Goal: Task Accomplishment & Management: Manage account settings

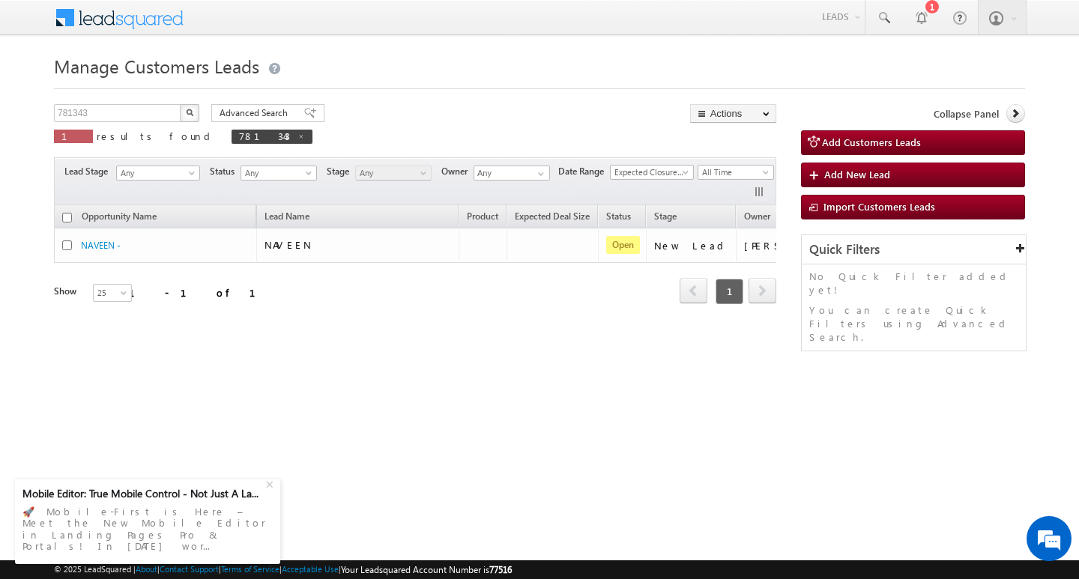
scroll to position [0, 68]
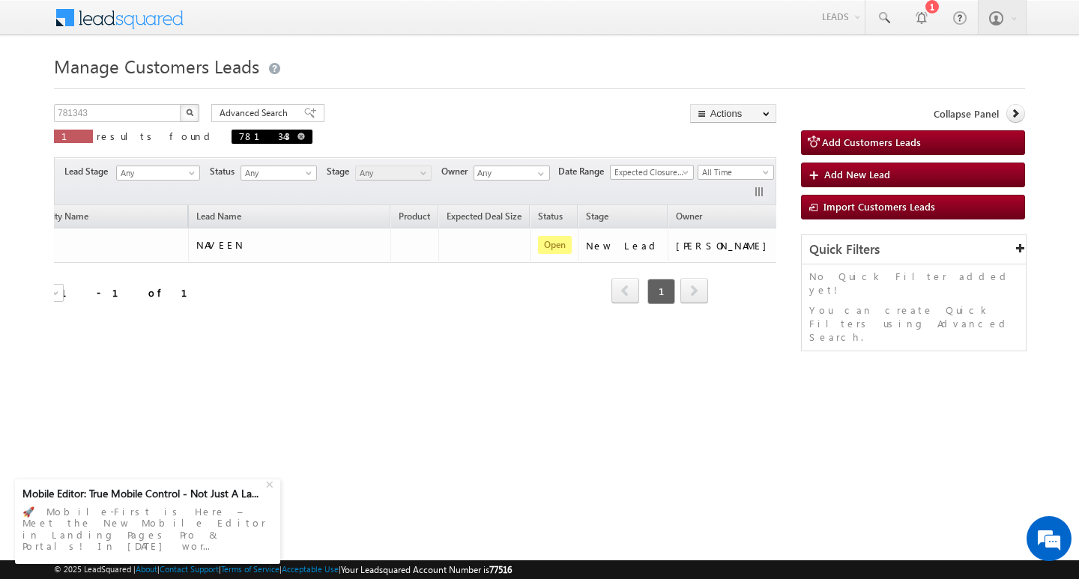
click at [297, 133] on span at bounding box center [300, 136] width 7 height 7
type input "Search Customers Leads"
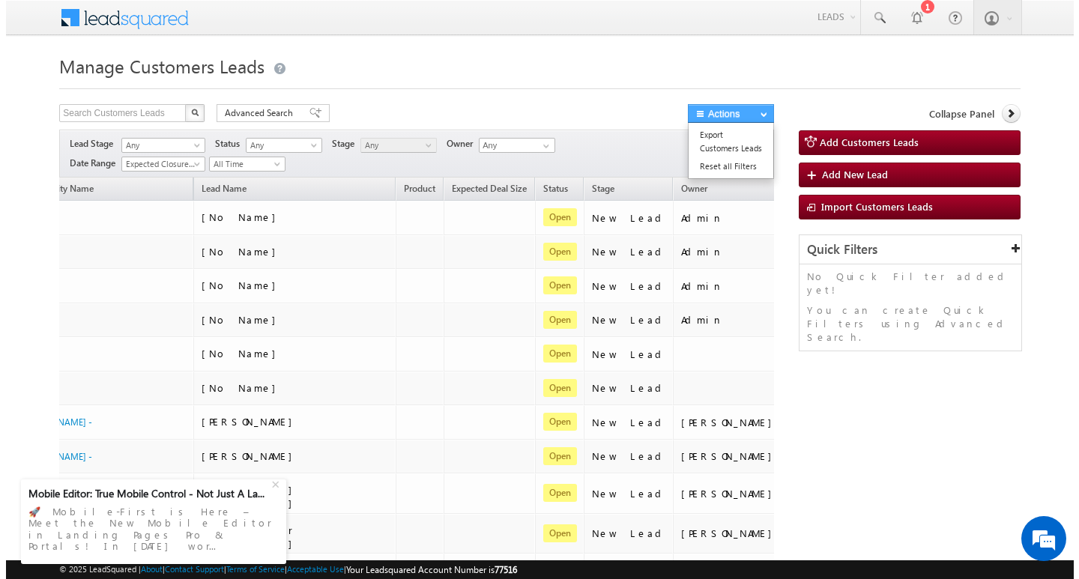
scroll to position [0, 61]
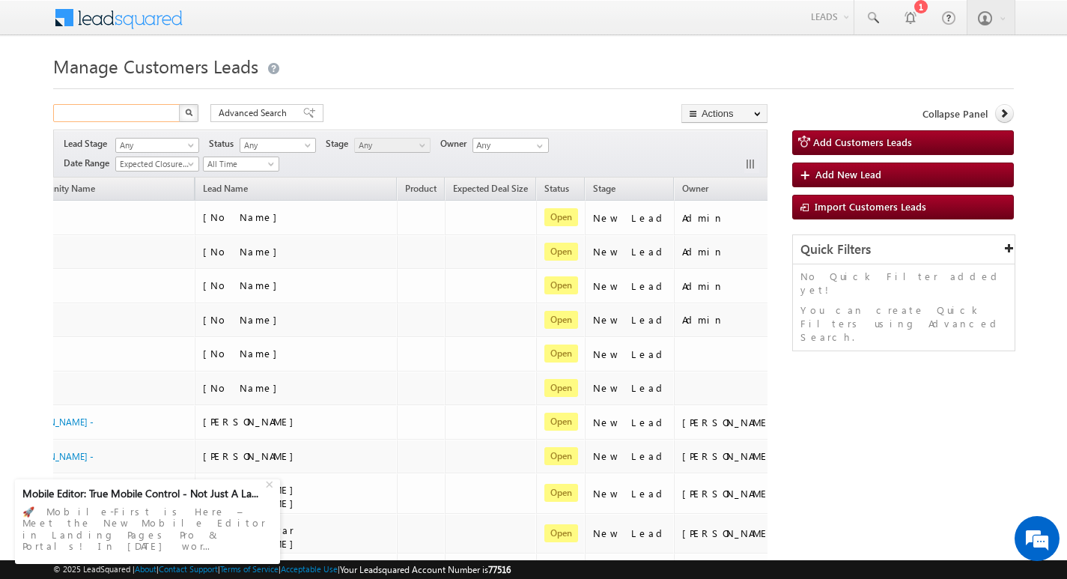
click at [126, 113] on input "text" at bounding box center [117, 113] width 128 height 18
paste input "782870"
type input "782870"
click at [179, 104] on button "button" at bounding box center [188, 113] width 19 height 18
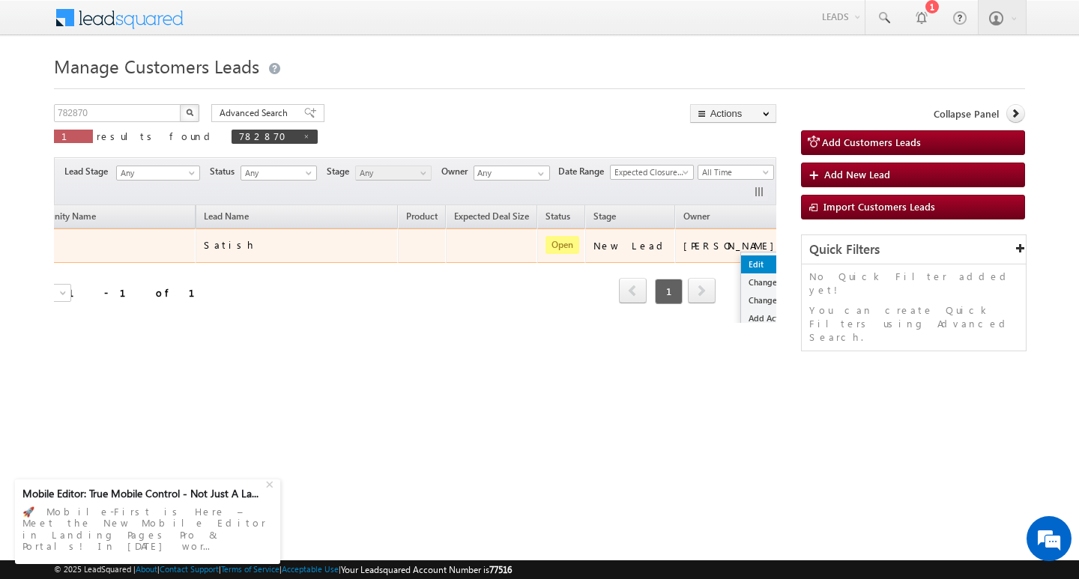
click at [741, 255] on link "Edit" at bounding box center [778, 264] width 75 height 18
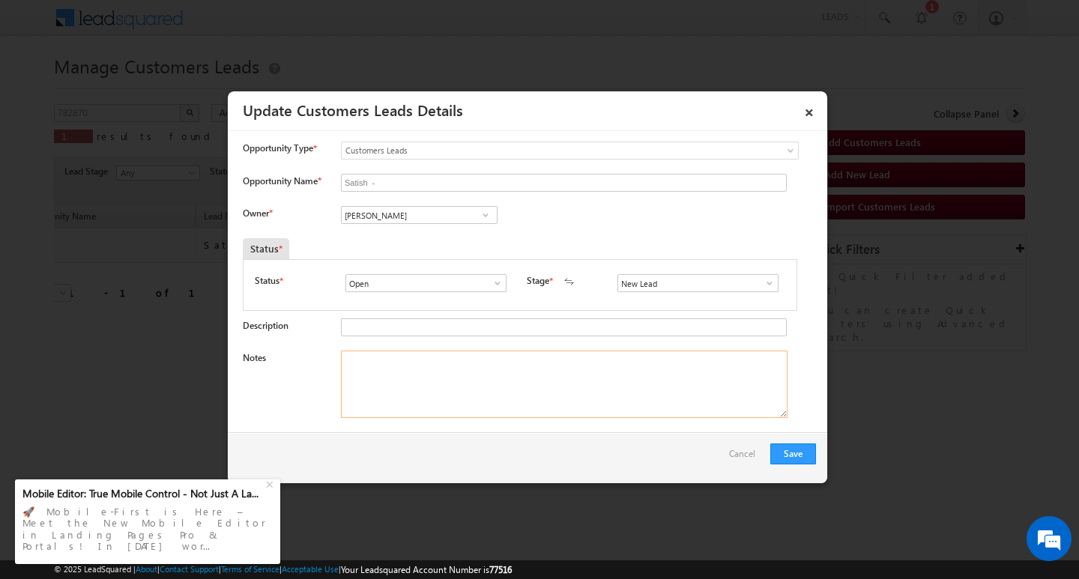
click at [482, 377] on textarea "Notes" at bounding box center [564, 384] width 446 height 67
click at [395, 222] on input "[PERSON_NAME]" at bounding box center [419, 215] width 157 height 18
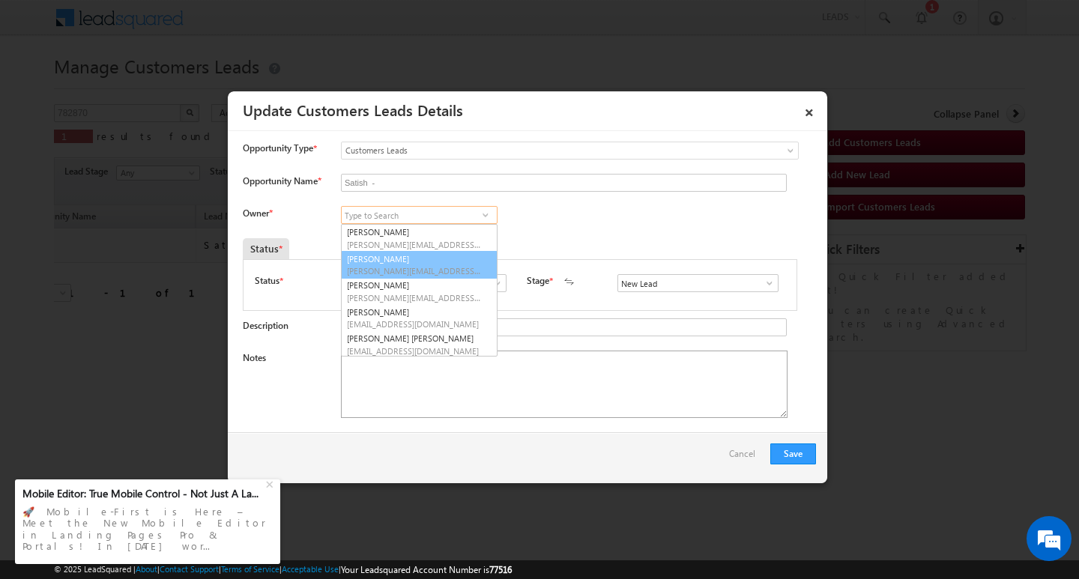
scroll to position [4, 0]
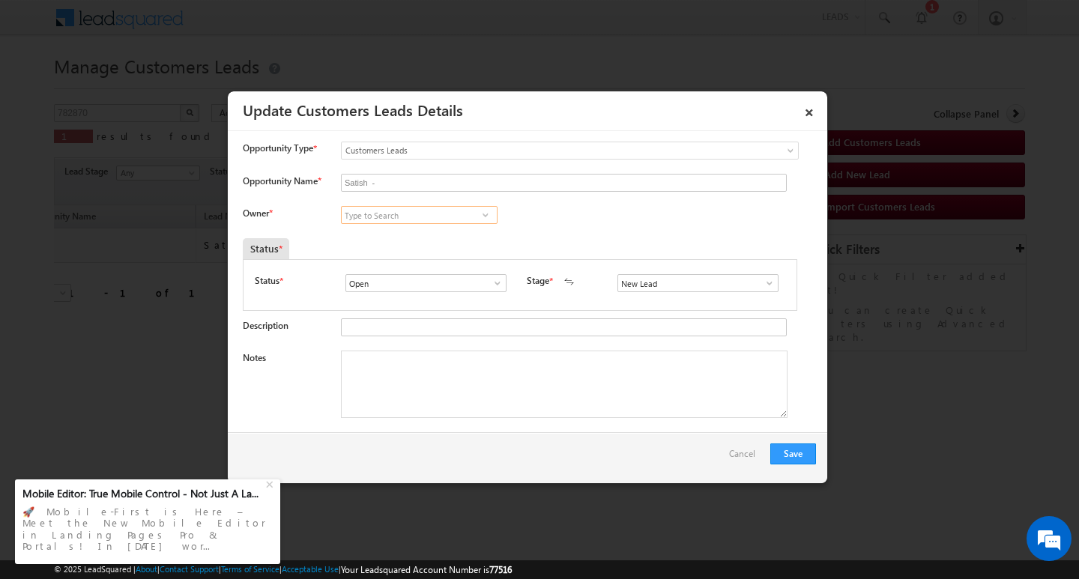
click at [405, 211] on input at bounding box center [419, 215] width 157 height 18
paste input "[PERSON_NAME][EMAIL_ADDRESS][DOMAIN_NAME]"
click at [422, 228] on link "[PERSON_NAME] [PERSON_NAME][EMAIL_ADDRESS][DOMAIN_NAME]" at bounding box center [419, 238] width 157 height 28
type input "[PERSON_NAME]"
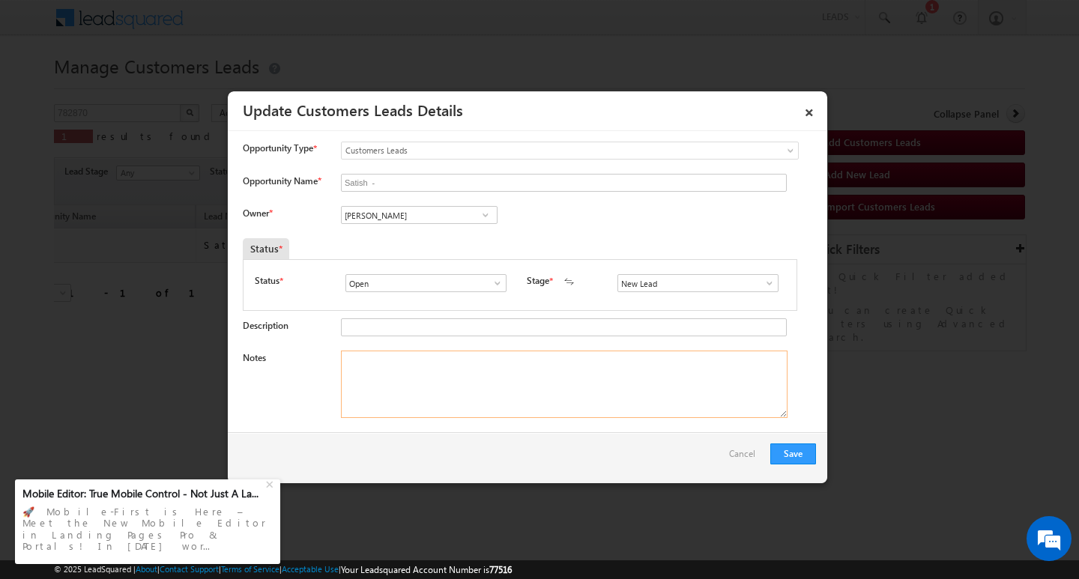
click at [410, 386] on textarea "Notes" at bounding box center [564, 384] width 446 height 67
click at [454, 386] on textarea "Notes" at bounding box center [564, 384] width 446 height 67
paste textarea "Customer Name: [DOMAIN_NAME] :35/Y b / SELF EMPLOYE / mothe INCOME :4l / worak …"
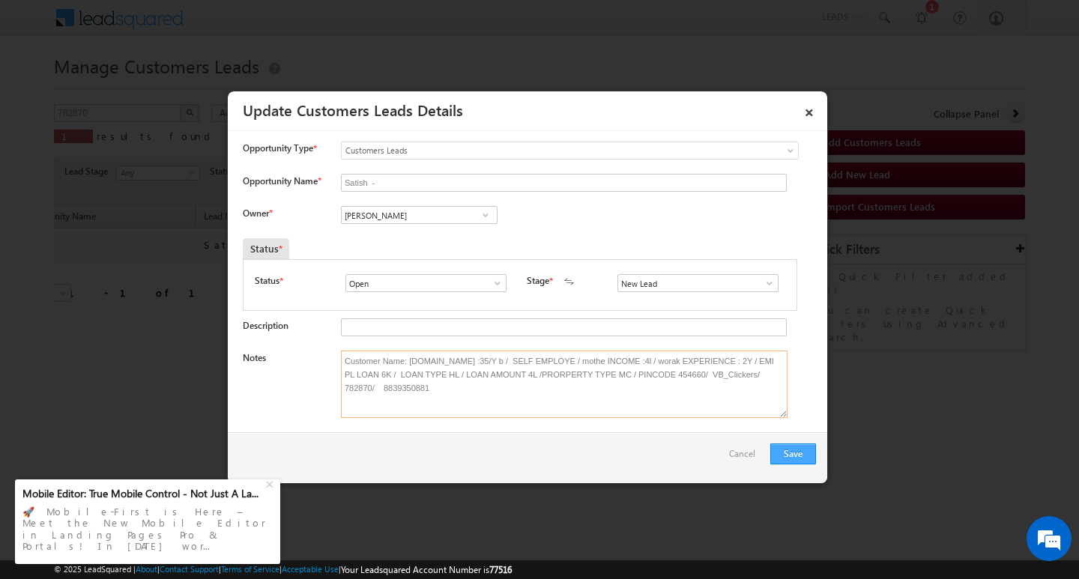
type textarea "Customer Name: [DOMAIN_NAME] :35/Y b / SELF EMPLOYE / mothe INCOME :4l / worak …"
click at [783, 446] on button "Save" at bounding box center [793, 453] width 46 height 21
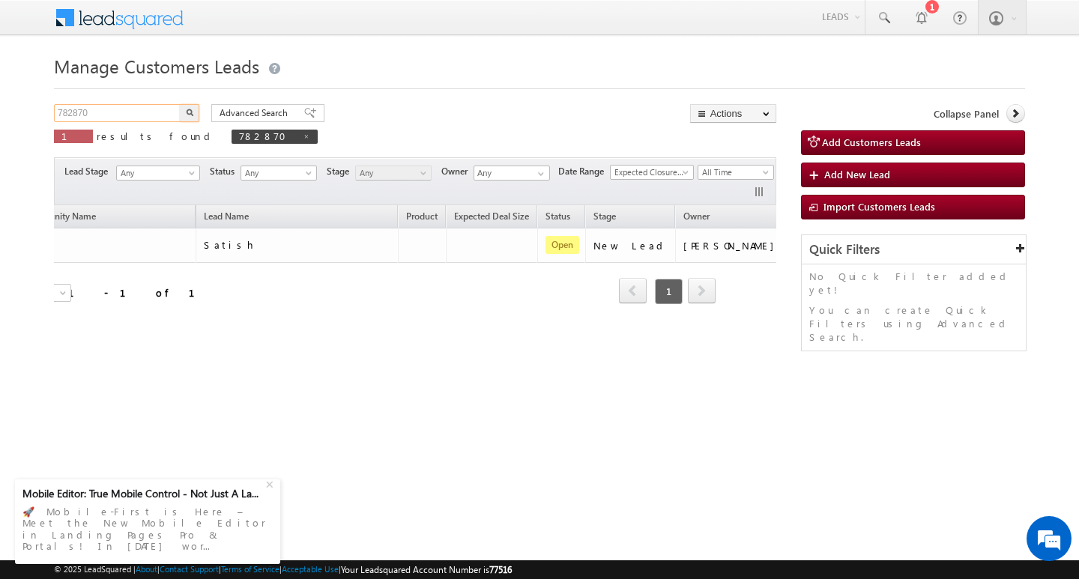
click at [135, 111] on input "782870" at bounding box center [118, 113] width 128 height 18
type input "7"
type input "Search Customers Leads"
click at [88, 109] on input "text" at bounding box center [118, 113] width 128 height 18
paste input "783381"
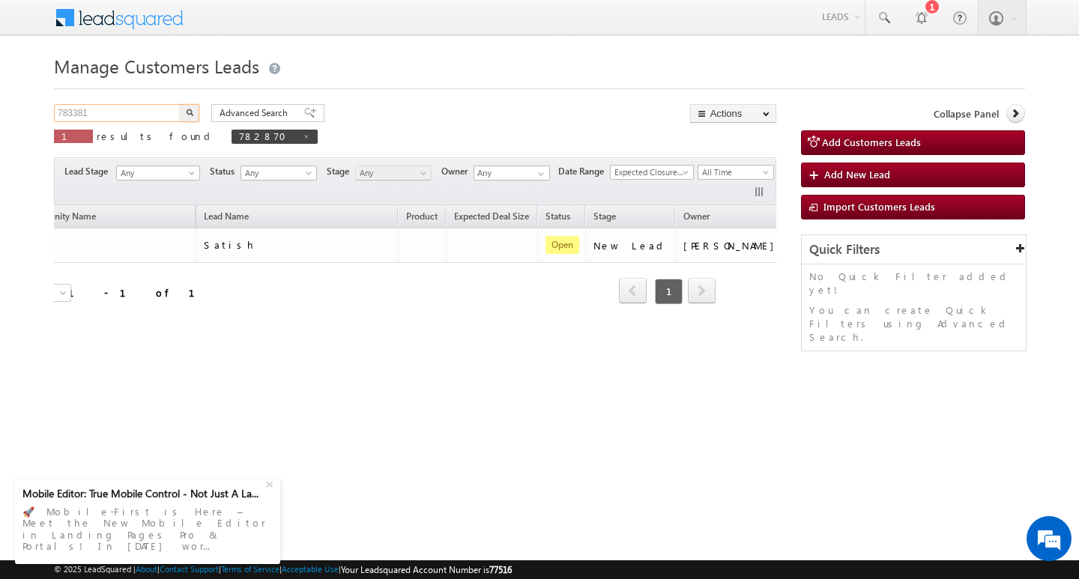
type input "783381"
click at [187, 109] on img "button" at bounding box center [189, 112] width 7 height 7
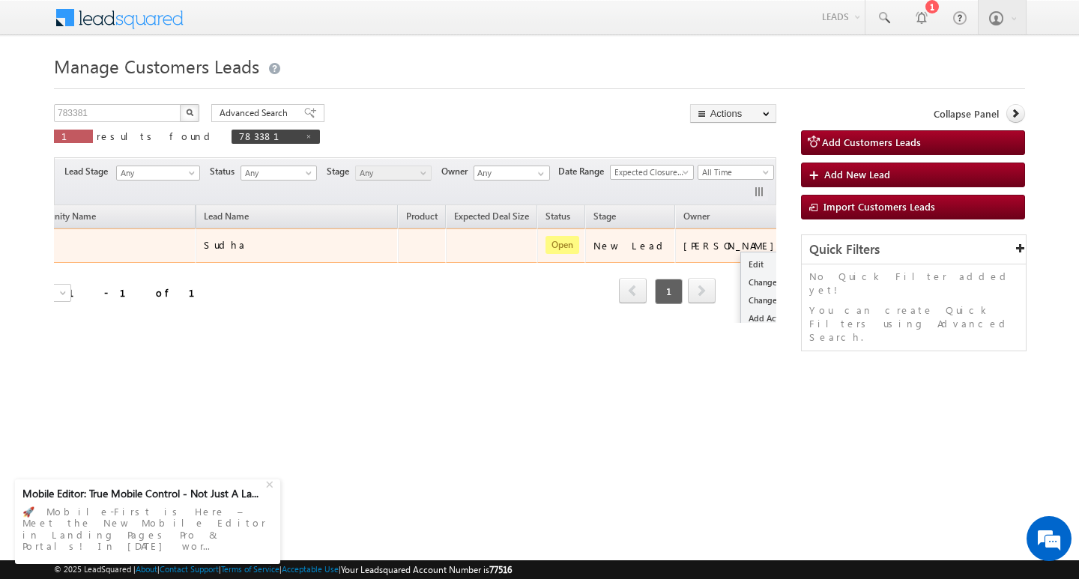
click at [801, 240] on button "button" at bounding box center [808, 244] width 15 height 15
click at [741, 258] on link "Edit" at bounding box center [778, 264] width 75 height 18
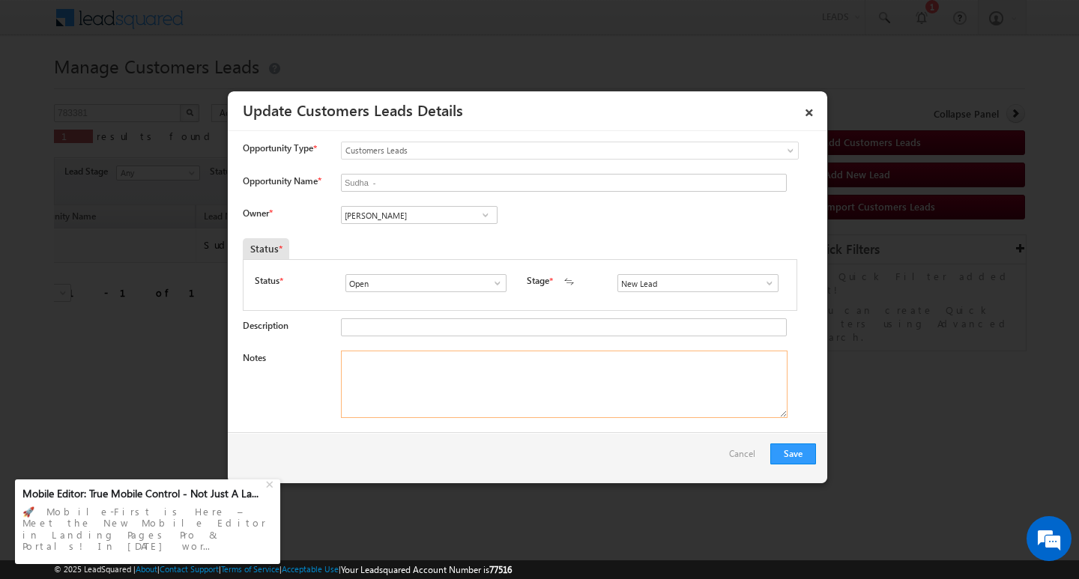
click at [470, 399] on textarea "Notes" at bounding box center [564, 384] width 446 height 67
click at [406, 221] on input "[PERSON_NAME]" at bounding box center [419, 215] width 157 height 18
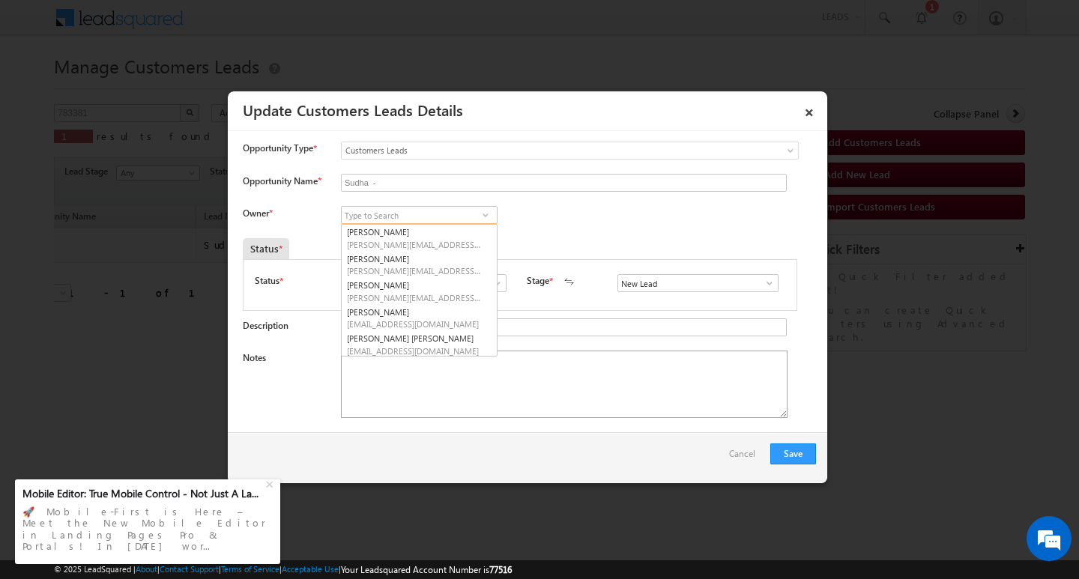
scroll to position [4, 0]
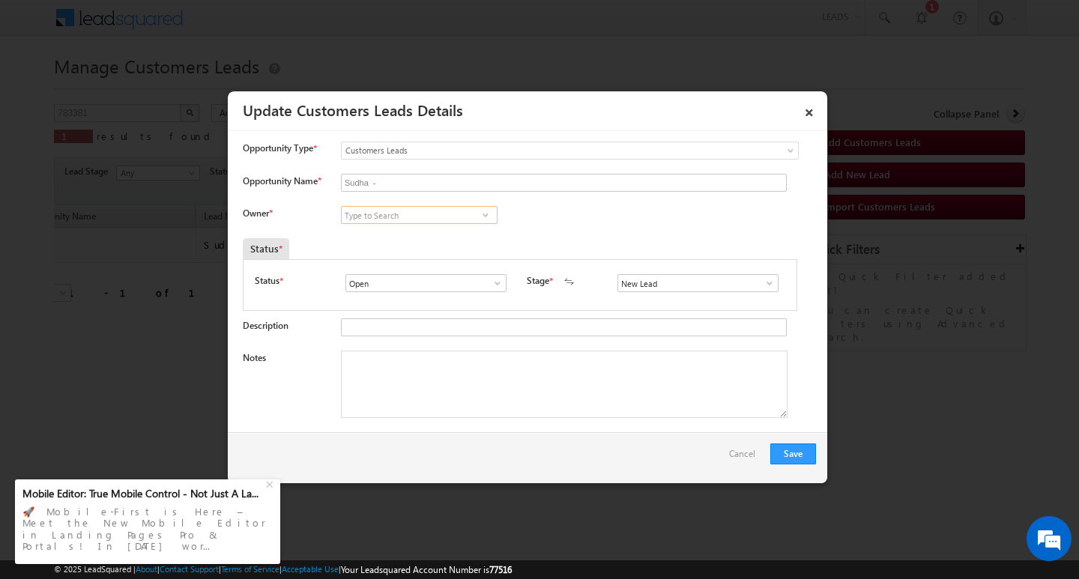
click at [407, 214] on input at bounding box center [419, 215] width 157 height 18
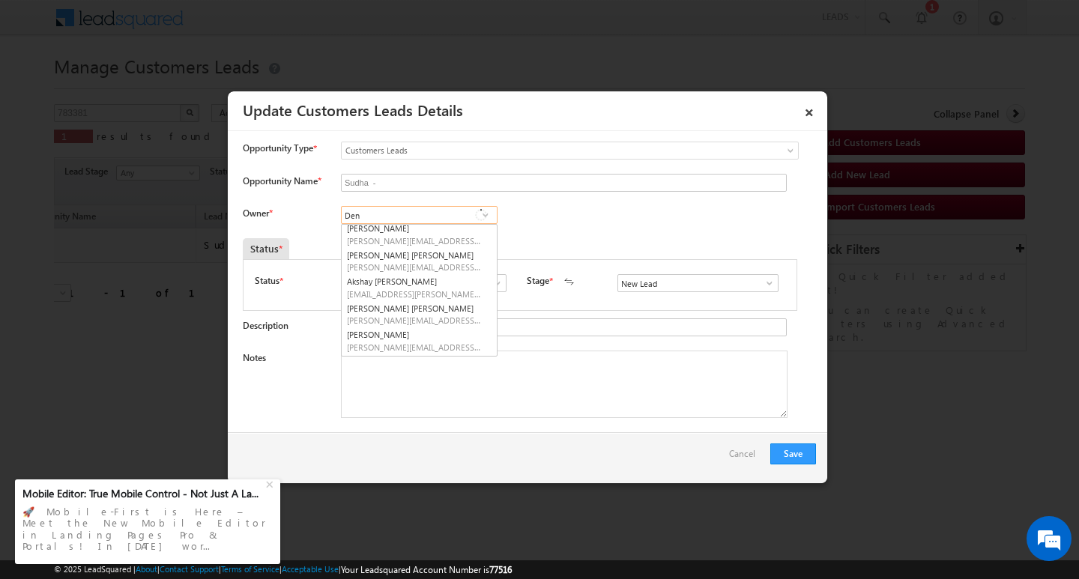
scroll to position [0, 0]
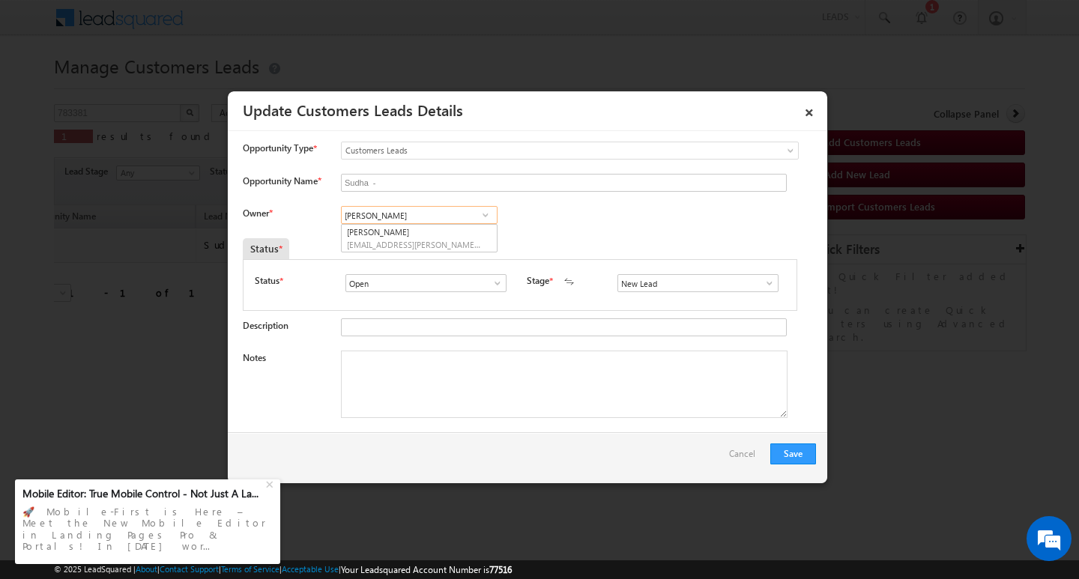
type input "[PERSON_NAME]"
click at [419, 214] on input at bounding box center [419, 215] width 157 height 18
paste input "[PERSON_NAME] [PERSON_NAME]"
type input "[PERSON_NAME] [PERSON_NAME]"
click at [396, 216] on input "[PERSON_NAME] [PERSON_NAME]" at bounding box center [419, 215] width 157 height 18
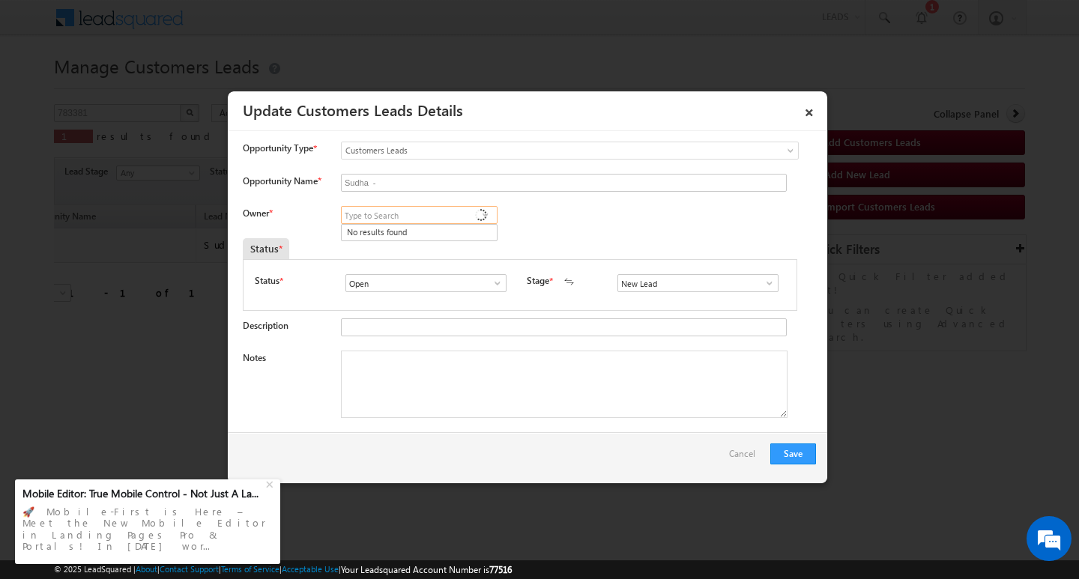
paste input "[PERSON_NAME] [PERSON_NAME]"
click at [416, 221] on input "[PERSON_NAME] [PERSON_NAME]" at bounding box center [419, 215] width 157 height 18
click at [426, 216] on input "[PERSON_NAME] [PERSON_NAME]" at bounding box center [419, 215] width 157 height 18
click at [398, 214] on input "[PERSON_NAME] [PERSON_NAME]" at bounding box center [419, 215] width 157 height 18
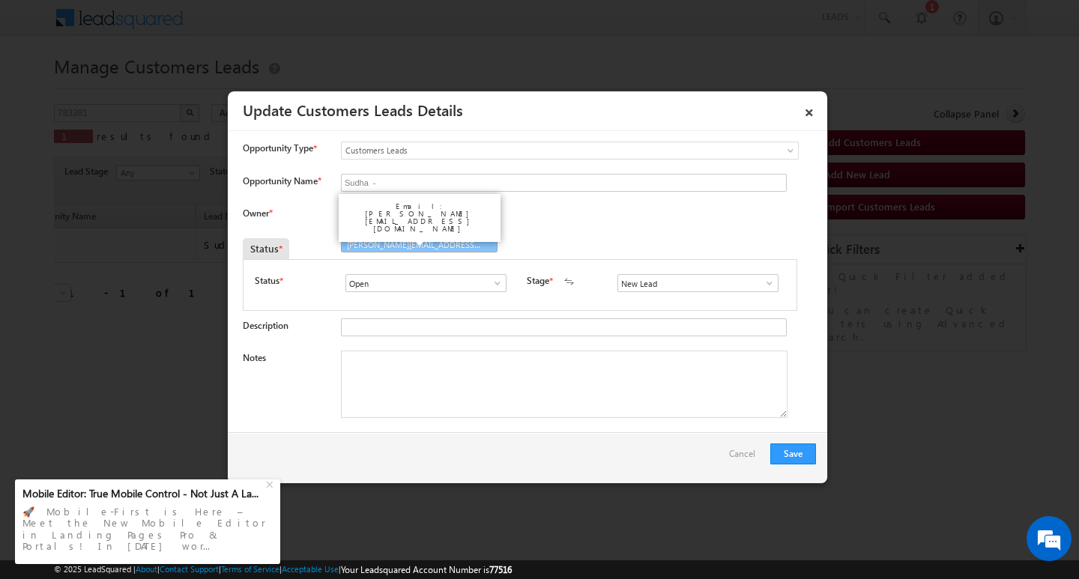
click at [393, 239] on span "[PERSON_NAME][EMAIL_ADDRESS][DOMAIN_NAME]" at bounding box center [414, 244] width 135 height 11
type input "[PERSON_NAME]"
click at [393, 362] on textarea "Notes" at bounding box center [564, 384] width 446 height 67
click at [450, 377] on textarea "Notes" at bounding box center [564, 384] width 446 height 67
paste textarea "Customer Name: [PERSON_NAME]/ AG :35Y/JOB / MOTHE INCOME :50K / WORAK EXPERIENC…"
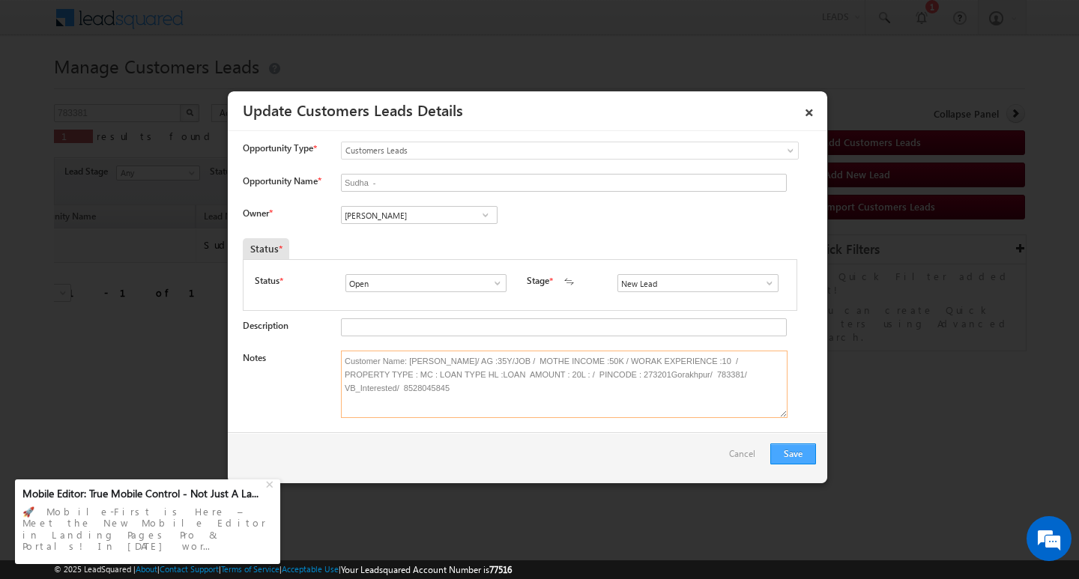
type textarea "Customer Name: [PERSON_NAME]/ AG :35Y/JOB / MOTHE INCOME :50K / WORAK EXPERIENC…"
click at [788, 450] on button "Save" at bounding box center [793, 453] width 46 height 21
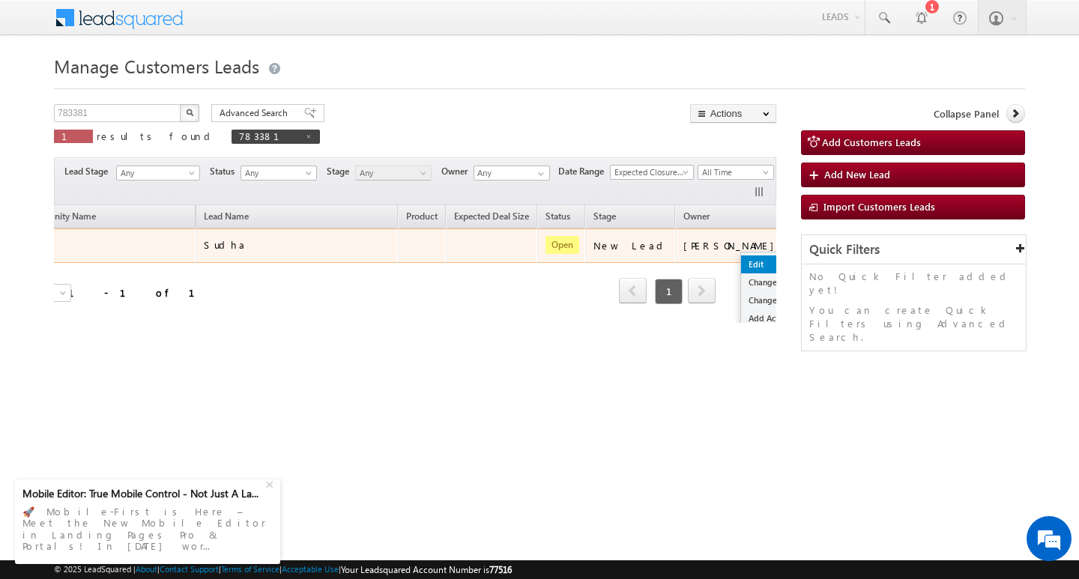
click at [741, 259] on link "Edit" at bounding box center [778, 264] width 75 height 18
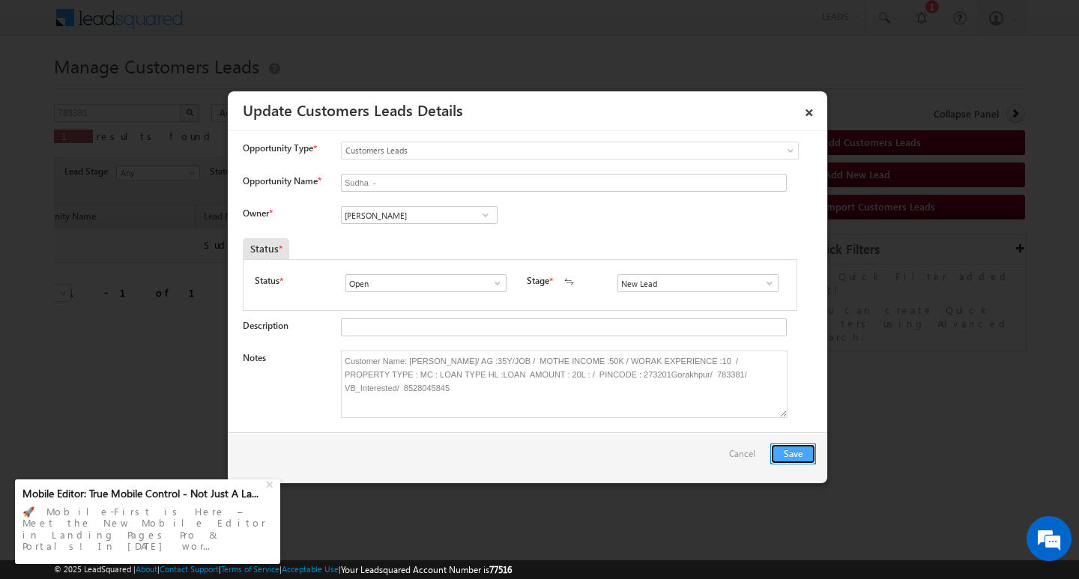
click at [788, 449] on button "Save" at bounding box center [793, 453] width 46 height 21
